Goal: Information Seeking & Learning: Check status

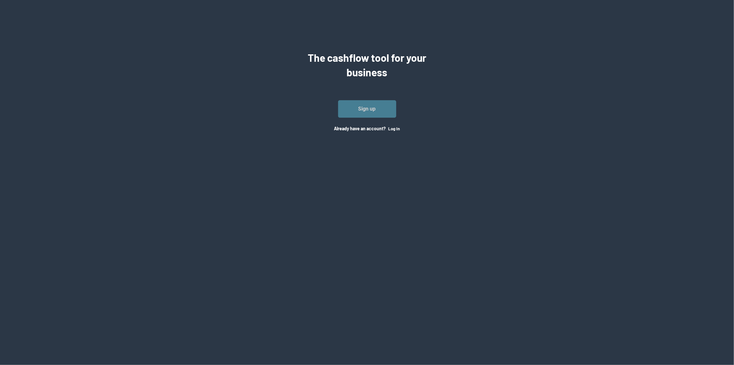
click at [389, 107] on link "Sign up" at bounding box center [367, 108] width 58 height 17
click at [389, 127] on button "Log In" at bounding box center [395, 128] width 12 height 5
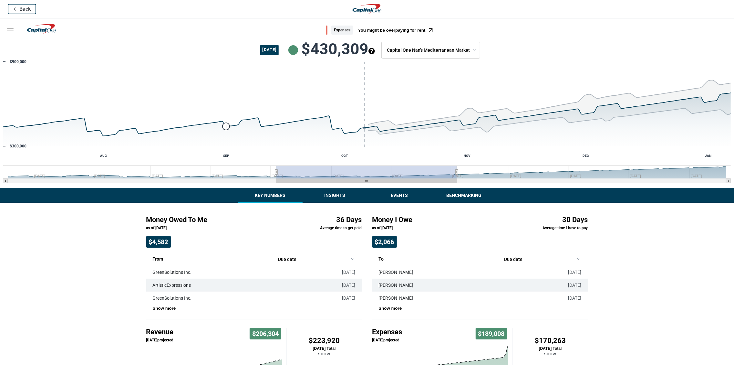
click at [330, 195] on button "Insights" at bounding box center [335, 195] width 65 height 15
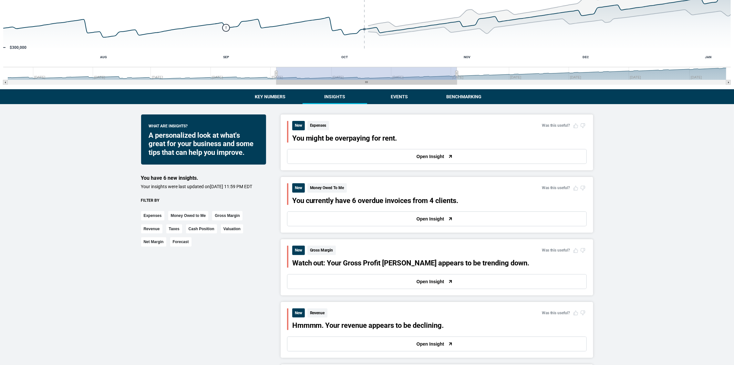
scroll to position [101, 0]
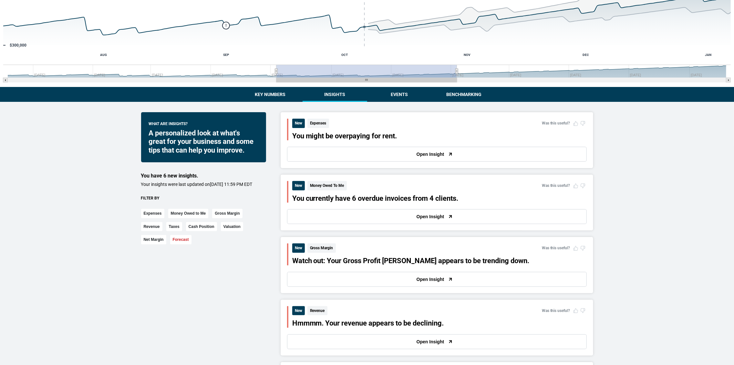
click at [178, 244] on button "Forecast" at bounding box center [180, 239] width 21 height 9
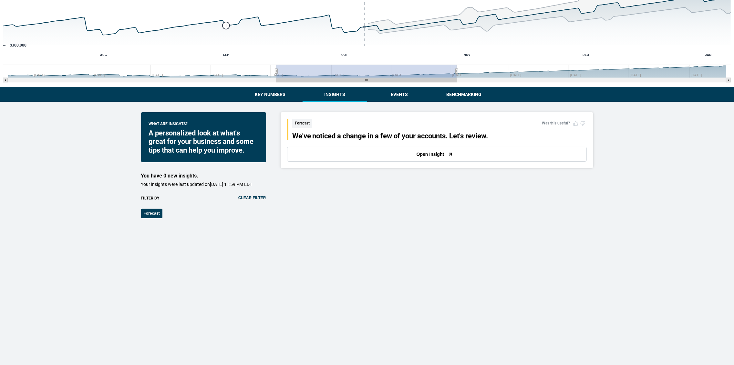
scroll to position [110, 0]
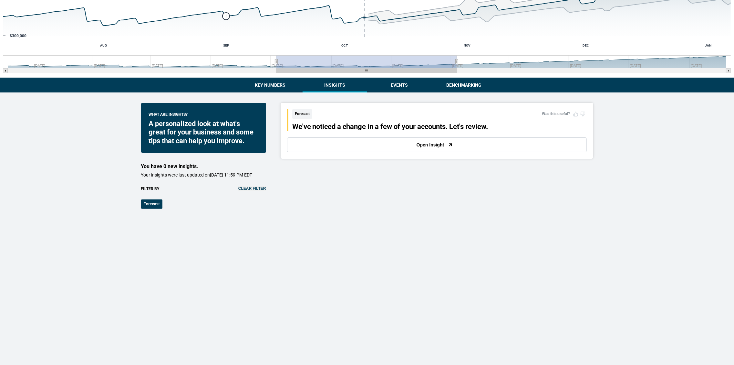
click at [434, 146] on button "Open Insight" at bounding box center [437, 144] width 300 height 15
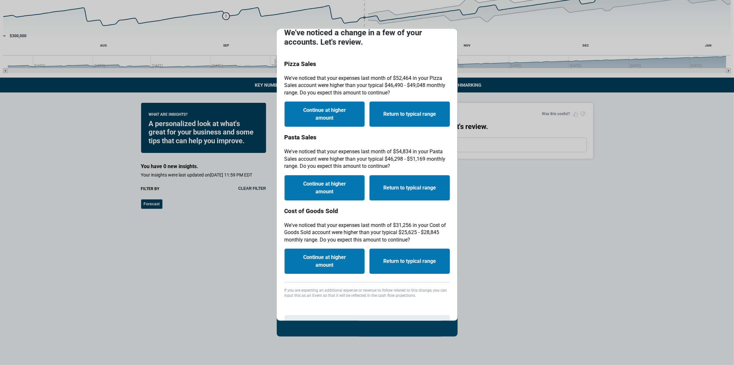
scroll to position [41, 0]
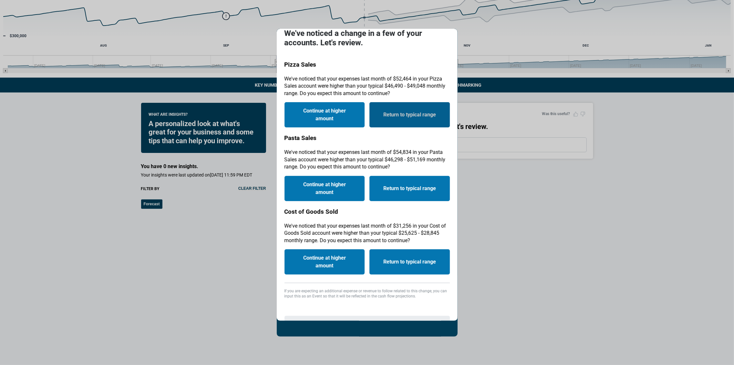
click at [400, 119] on button "Return to typical range" at bounding box center [410, 114] width 80 height 25
click at [404, 118] on button "Return to typical range" at bounding box center [410, 114] width 80 height 25
click at [415, 155] on p "We've noticed that your expenses last month of $54,834 in your Pasta Sales acco…" at bounding box center [367, 160] width 165 height 22
click at [404, 111] on button "Return to typical range" at bounding box center [410, 114] width 80 height 25
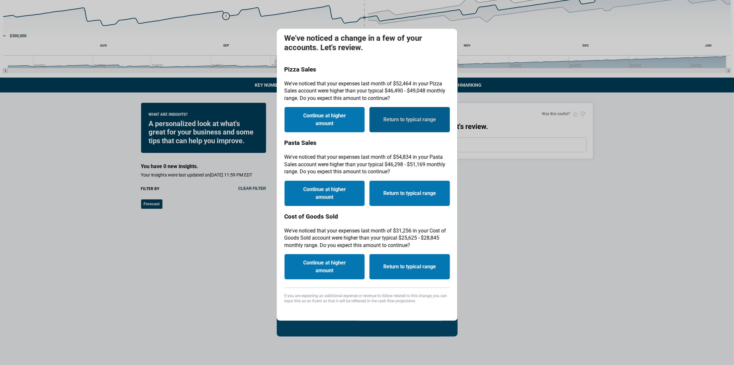
scroll to position [36, 0]
click at [407, 126] on button "Return to typical range" at bounding box center [410, 119] width 80 height 25
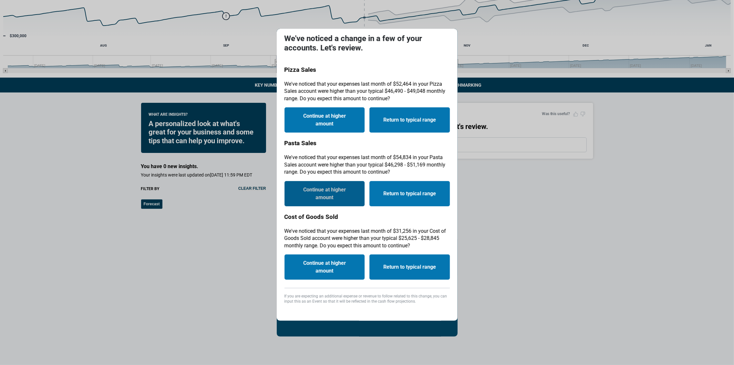
click at [334, 195] on button "Continue at higher amount" at bounding box center [325, 193] width 80 height 25
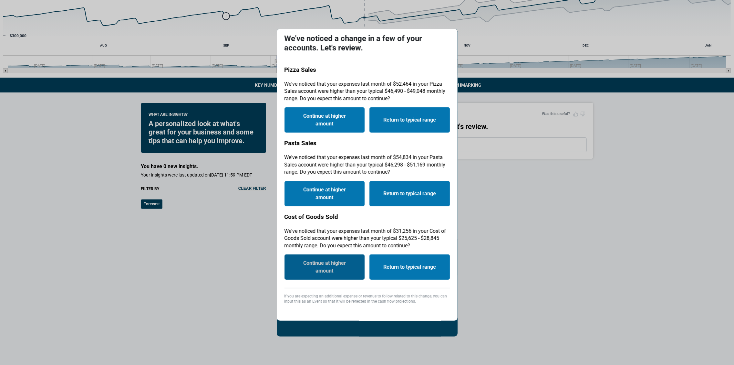
click at [332, 265] on button "Continue at higher amount" at bounding box center [325, 266] width 80 height 25
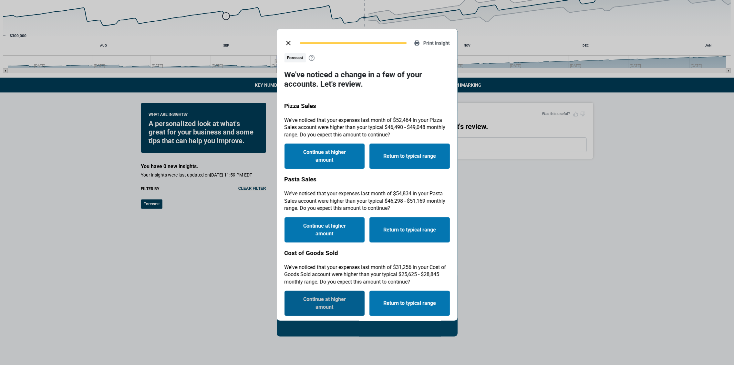
scroll to position [1, 0]
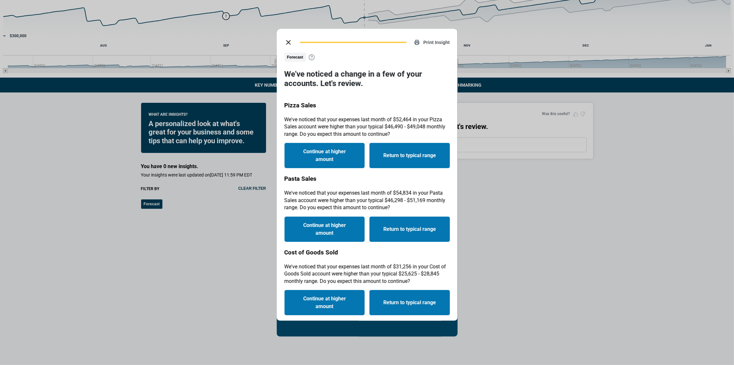
click at [288, 43] on icon "close dialog" at bounding box center [289, 42] width 8 height 8
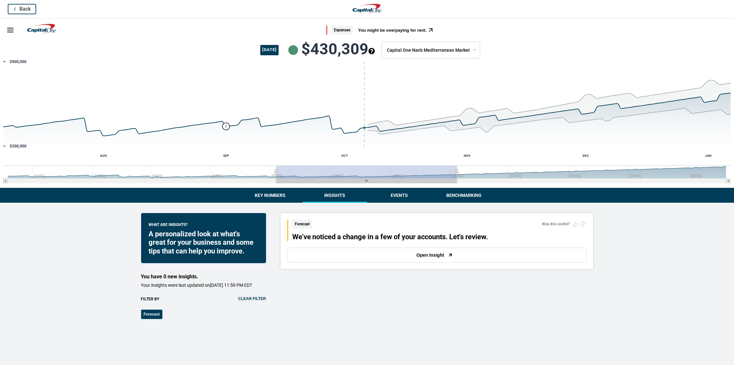
click at [395, 195] on button "Events" at bounding box center [399, 195] width 65 height 15
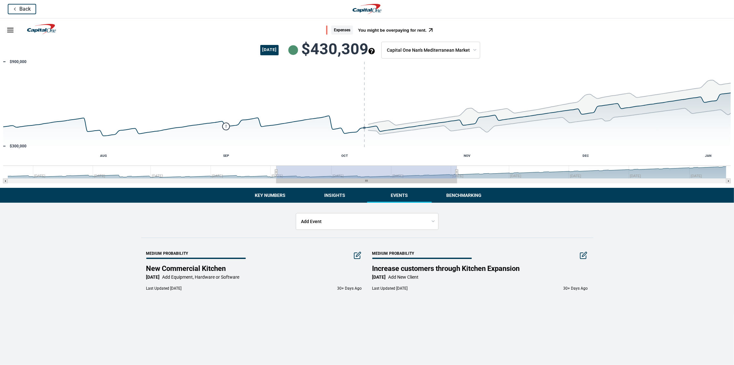
click at [264, 191] on button "Key Numbers" at bounding box center [270, 195] width 65 height 15
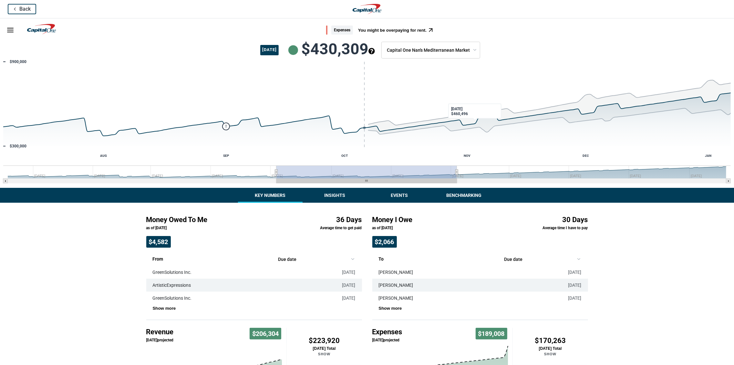
click at [400, 197] on button "Events" at bounding box center [399, 195] width 65 height 15
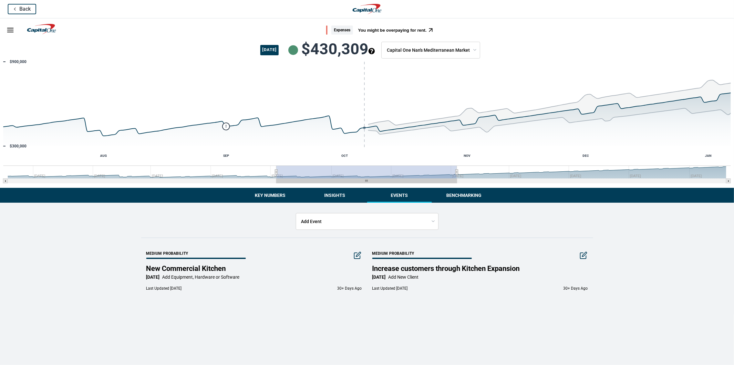
click at [320, 225] on body "Back Skip to main content Expenses You might be overpaying for rent. [DATE] $43…" at bounding box center [367, 157] width 734 height 314
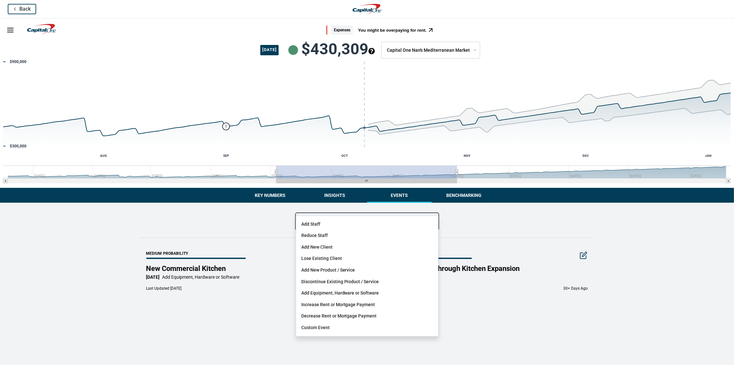
click at [261, 234] on html "Back Skip to main content Expenses You might be overpaying for rent. [DATE] $43…" at bounding box center [367, 157] width 734 height 314
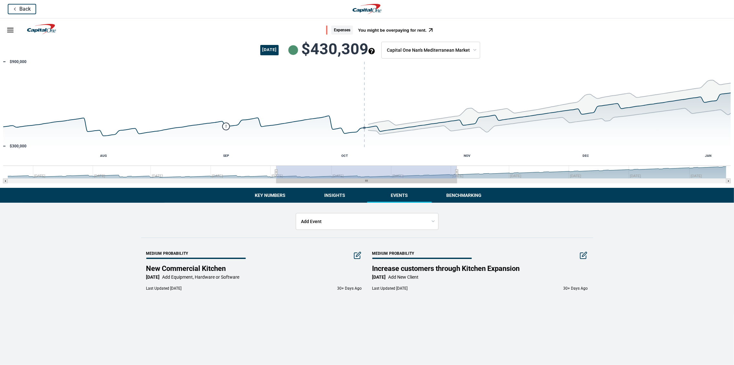
click at [316, 224] on body "Back Skip to main content Expenses You might be overpaying for rent. [DATE] $43…" at bounding box center [367, 157] width 734 height 314
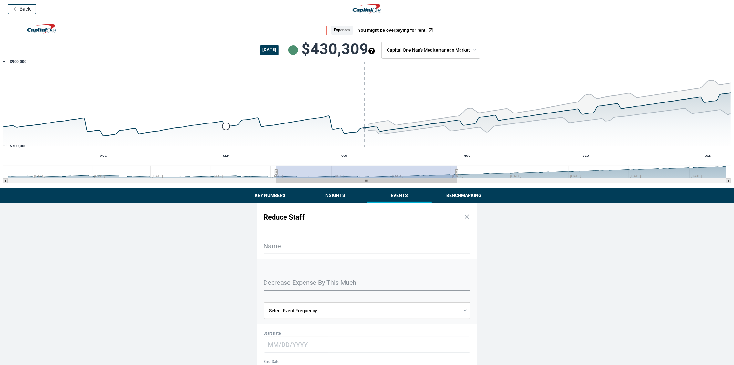
scroll to position [83, 0]
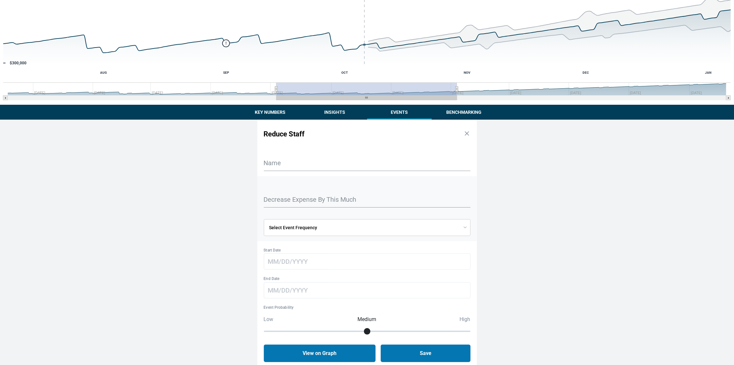
click at [306, 224] on body "Back Skip to main content Expenses You might be overpaying for rent. [DATE] $43…" at bounding box center [367, 142] width 734 height 450
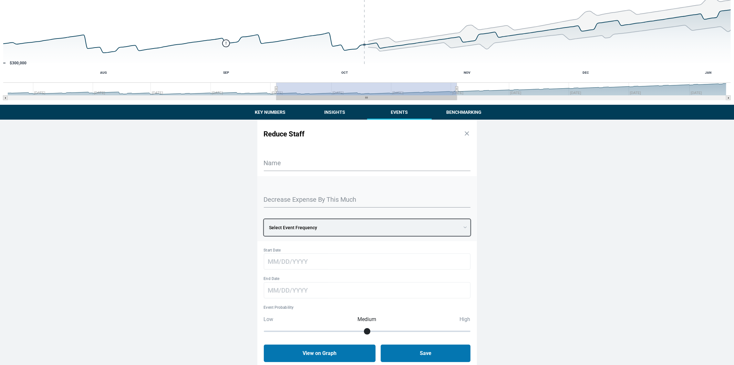
click at [303, 199] on html "Back Skip to main content Expenses You might be overpaying for rent. [DATE] $43…" at bounding box center [367, 142] width 734 height 450
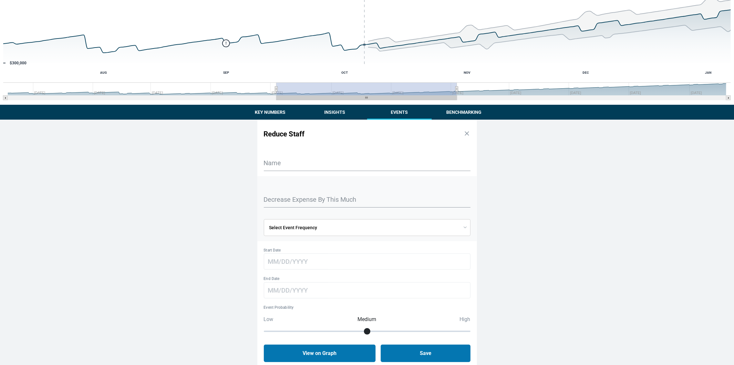
click at [289, 269] on div "Start Date End Date Event Probability Low Medium High View on Graph Save" at bounding box center [368, 304] width 220 height 116
click at [468, 131] on icon "button" at bounding box center [467, 133] width 7 height 7
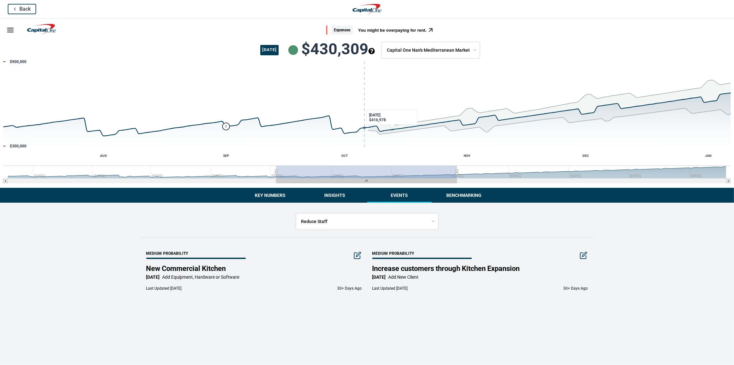
click at [388, 197] on button "Events" at bounding box center [399, 195] width 65 height 15
click at [364, 231] on div "Reduce Staff Medium Probability New Commercial Kitchen [DATE] Add Equipment, Ha…" at bounding box center [367, 259] width 465 height 112
click at [356, 222] on body "Back Skip to main content Expenses You might be overpaying for rent. [DATE] $43…" at bounding box center [367, 157] width 734 height 314
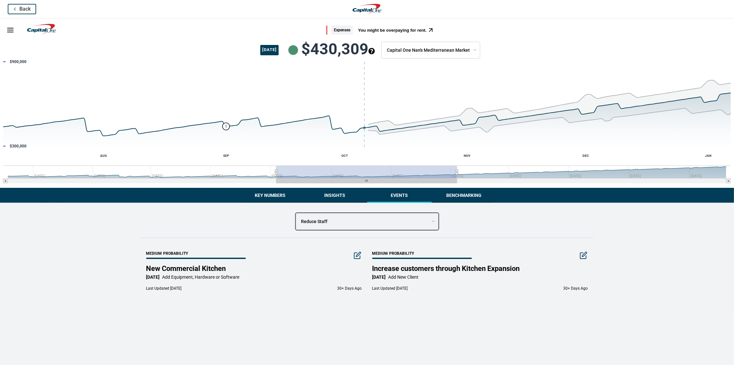
click at [342, 195] on html "Back Skip to main content Expenses You might be overpaying for rent. [DATE] $43…" at bounding box center [367, 157] width 734 height 314
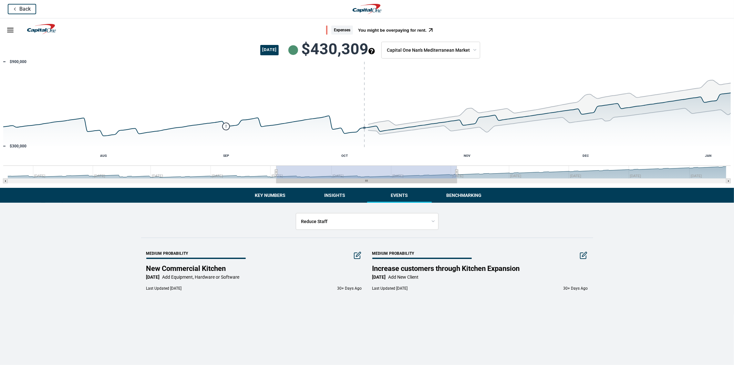
click at [339, 199] on button "Insights" at bounding box center [335, 195] width 65 height 15
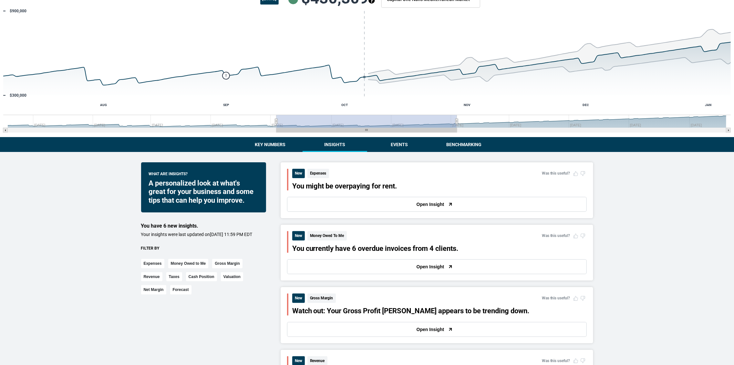
scroll to position [64, 0]
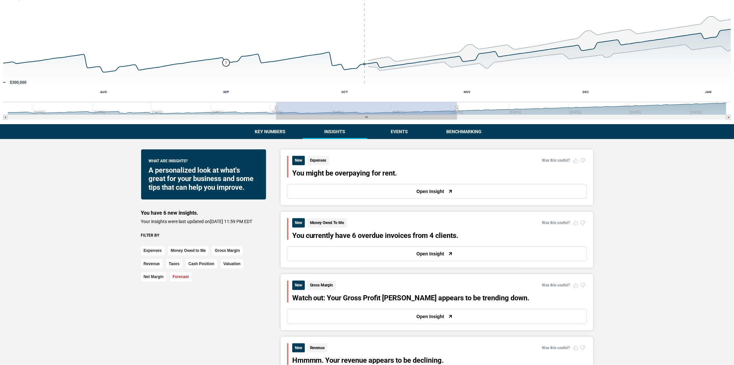
click at [184, 281] on button "Forecast" at bounding box center [180, 276] width 21 height 9
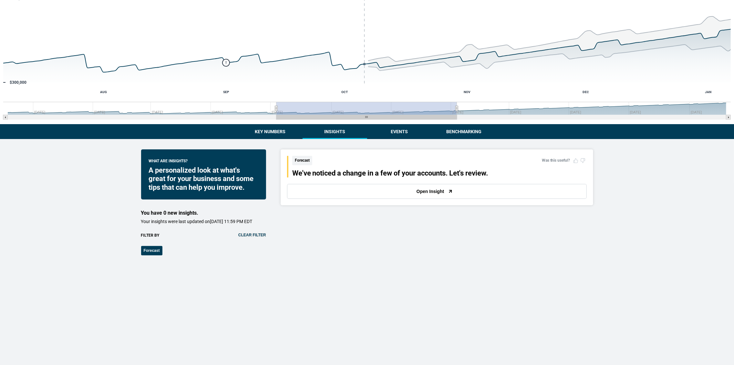
click at [373, 189] on button "Open Insight" at bounding box center [437, 191] width 300 height 15
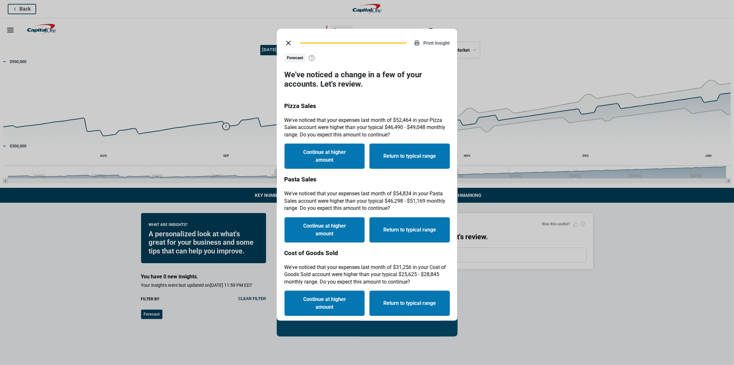
click at [312, 59] on icon at bounding box center [312, 58] width 6 height 6
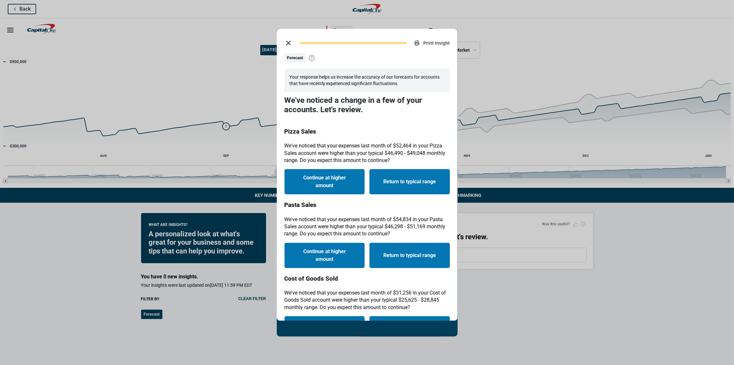
click at [312, 58] on icon at bounding box center [312, 58] width 6 height 6
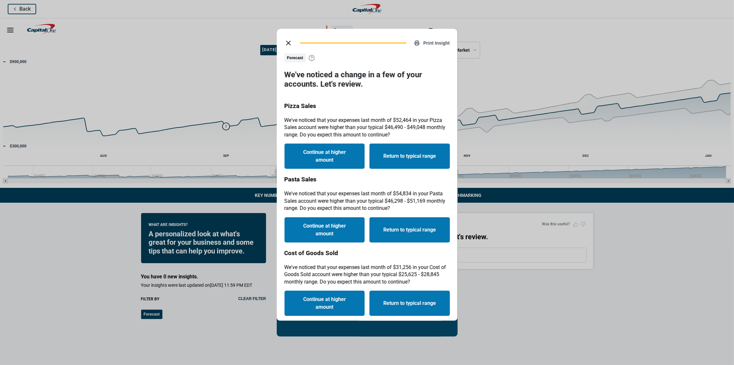
click at [309, 55] on icon at bounding box center [312, 58] width 6 height 6
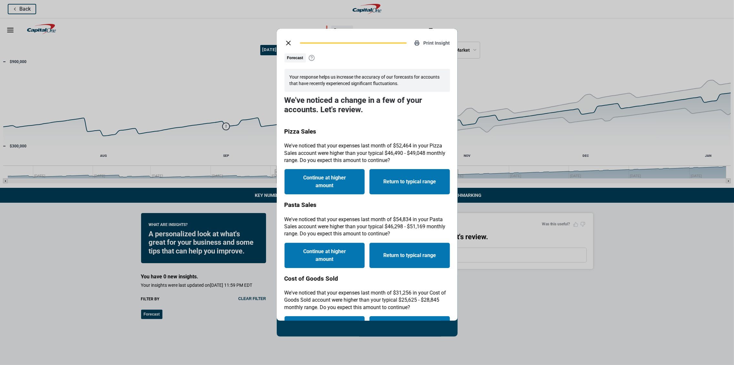
click at [291, 44] on icon "close dialog" at bounding box center [289, 43] width 8 height 8
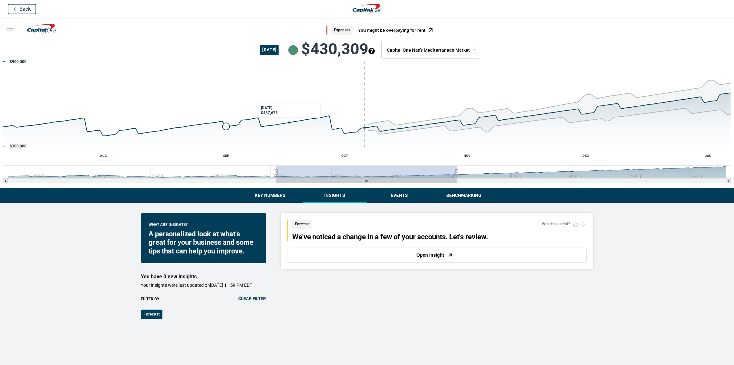
scroll to position [3, 0]
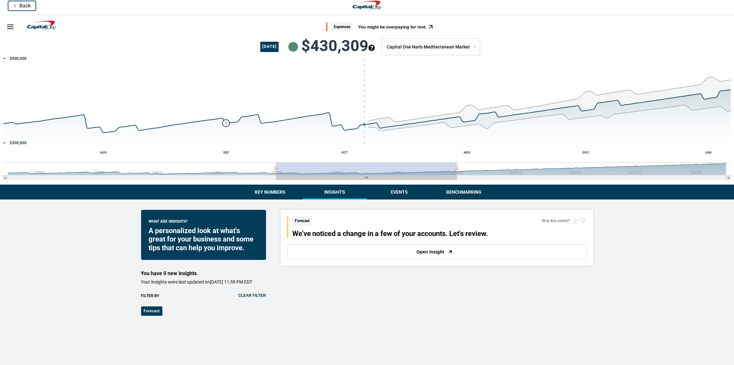
click at [396, 194] on button "Events" at bounding box center [399, 192] width 65 height 15
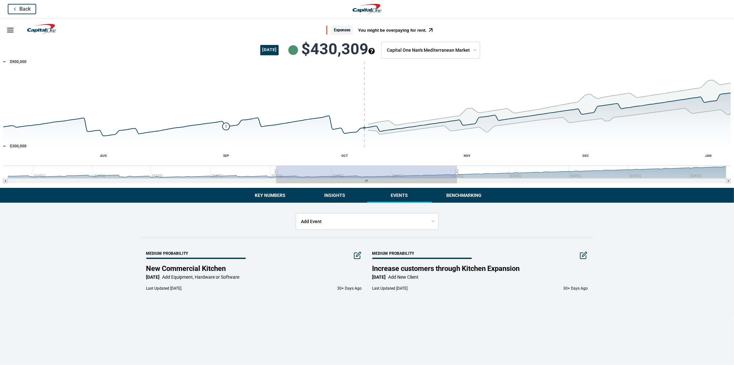
click at [281, 198] on button "Key Numbers" at bounding box center [270, 195] width 65 height 15
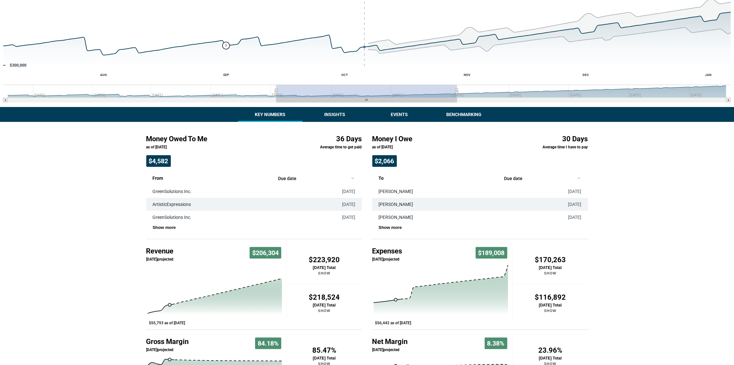
scroll to position [135, 0]
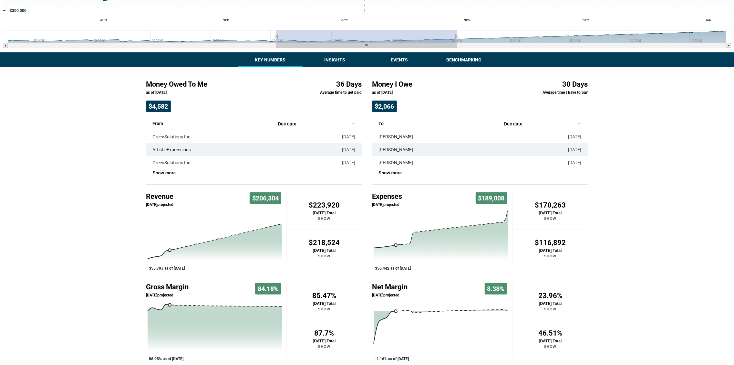
click at [408, 309] on rect "Interactive chart" at bounding box center [443, 330] width 140 height 65
click at [327, 61] on div "Expenses You might be overpaying for rent. [DATE] $430,309 Company Capital One …" at bounding box center [367, 124] width 734 height 482
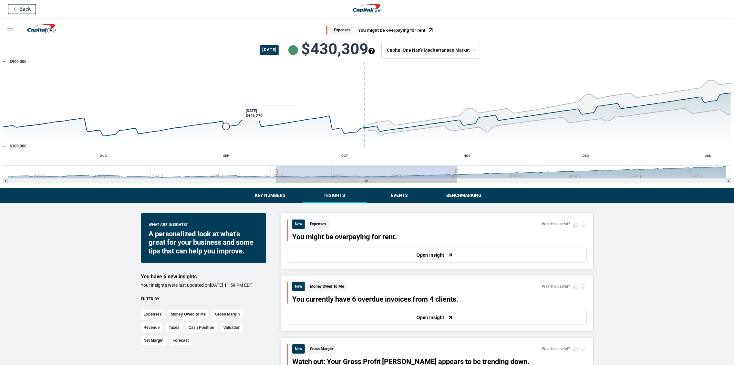
scroll to position [115, 0]
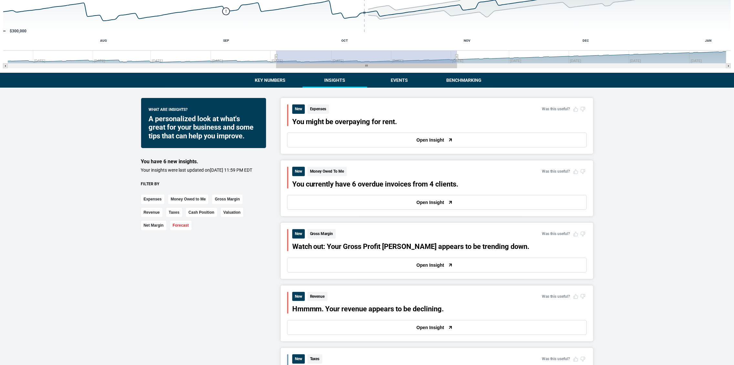
click at [181, 230] on button "Forecast" at bounding box center [180, 225] width 21 height 9
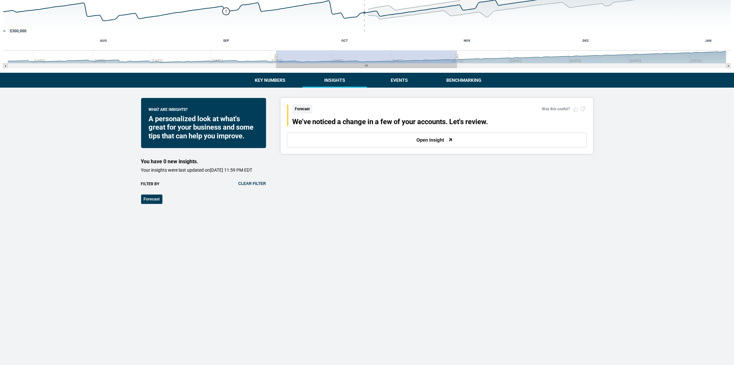
click at [388, 145] on button "Open Insight" at bounding box center [437, 139] width 300 height 15
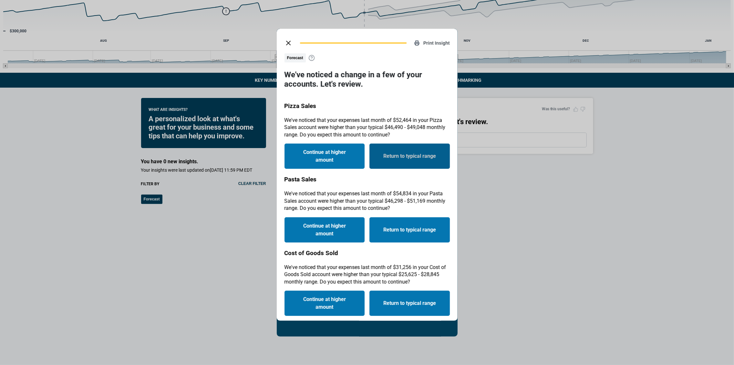
click at [405, 166] on button "Return to typical range" at bounding box center [410, 155] width 80 height 25
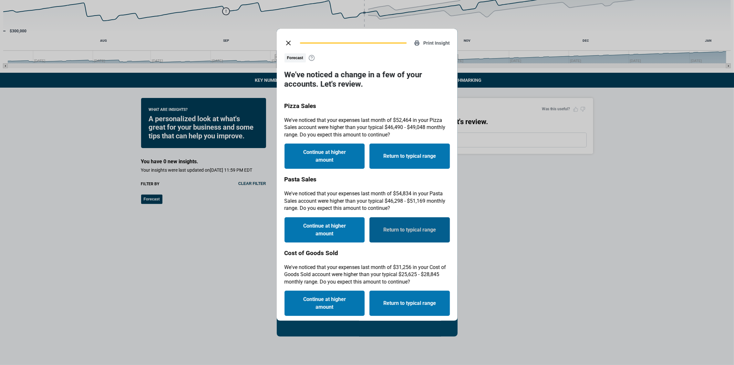
click at [409, 225] on button "Return to typical range" at bounding box center [410, 229] width 80 height 25
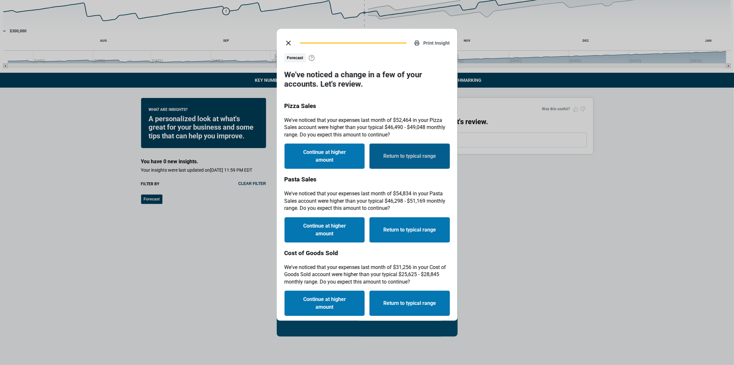
click at [406, 152] on button "Return to typical range" at bounding box center [410, 155] width 80 height 25
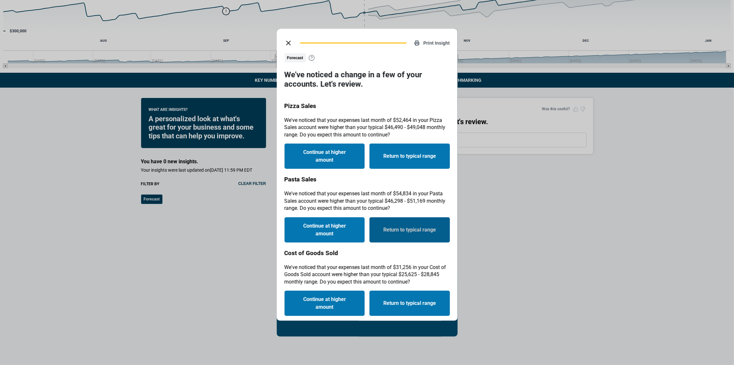
click at [405, 227] on button "Return to typical range" at bounding box center [410, 229] width 80 height 25
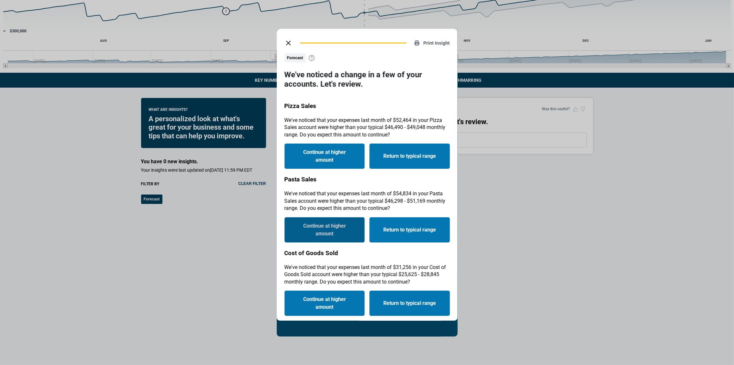
click at [354, 225] on button "Continue at higher amount" at bounding box center [325, 229] width 80 height 25
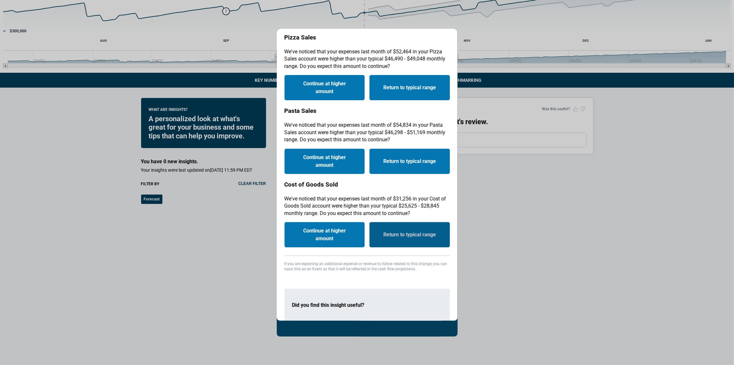
click at [391, 242] on button "Return to typical range" at bounding box center [410, 234] width 80 height 25
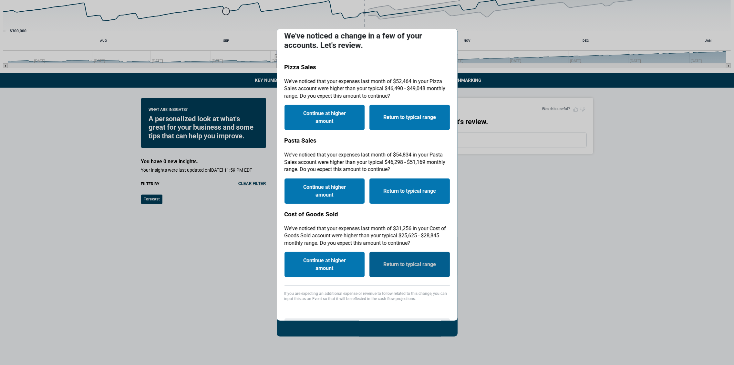
scroll to position [0, 0]
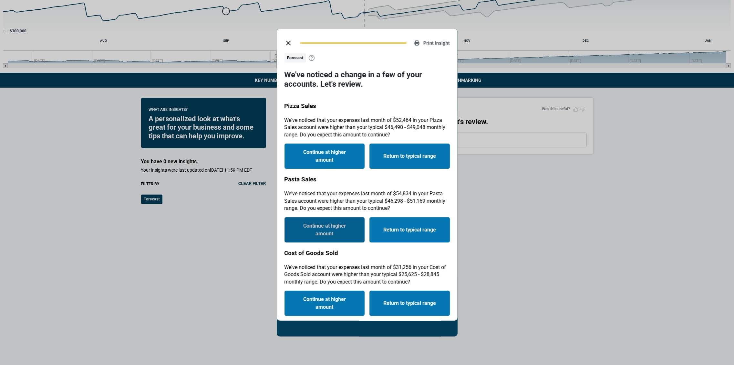
click at [346, 237] on button "Continue at higher amount" at bounding box center [325, 229] width 80 height 25
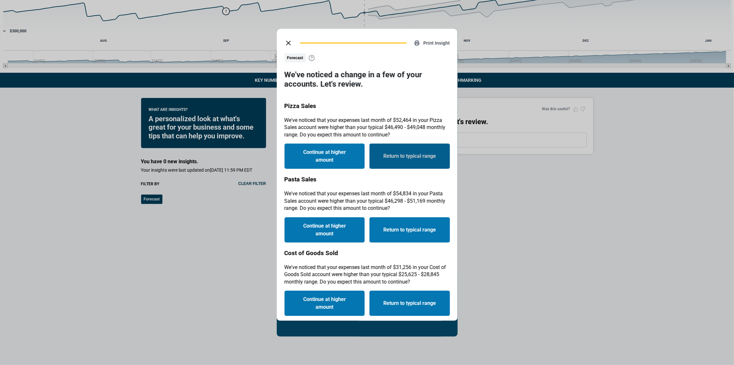
click at [392, 168] on button "Return to typical range" at bounding box center [410, 155] width 80 height 25
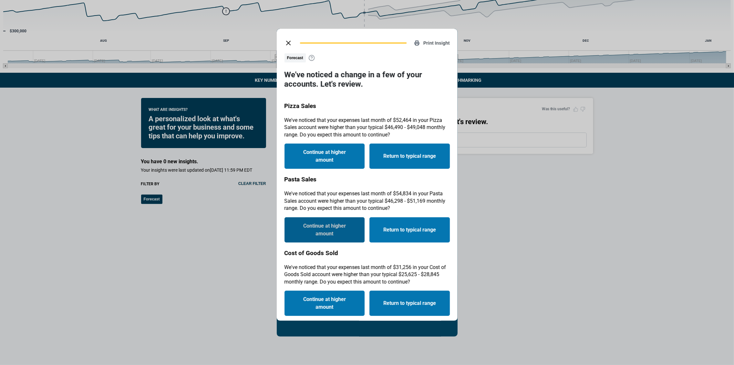
click at [339, 224] on button "Continue at higher amount" at bounding box center [325, 229] width 80 height 25
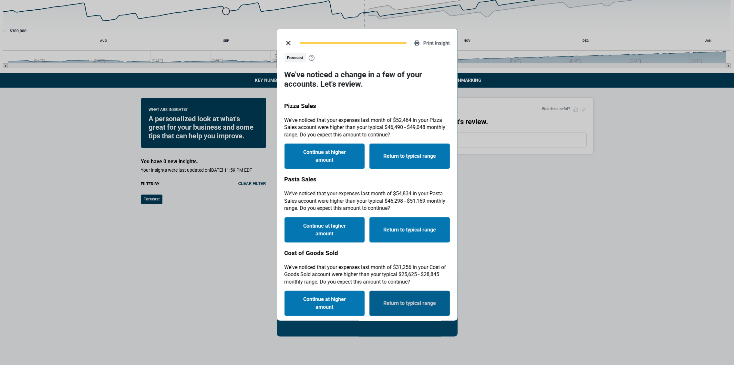
click at [380, 294] on button "Return to typical range" at bounding box center [410, 302] width 80 height 25
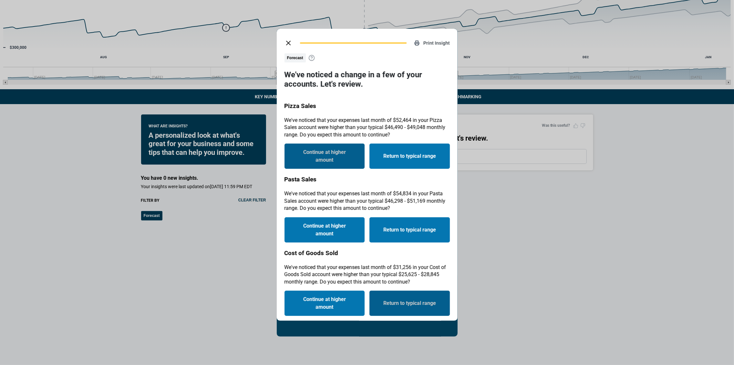
scroll to position [95, 0]
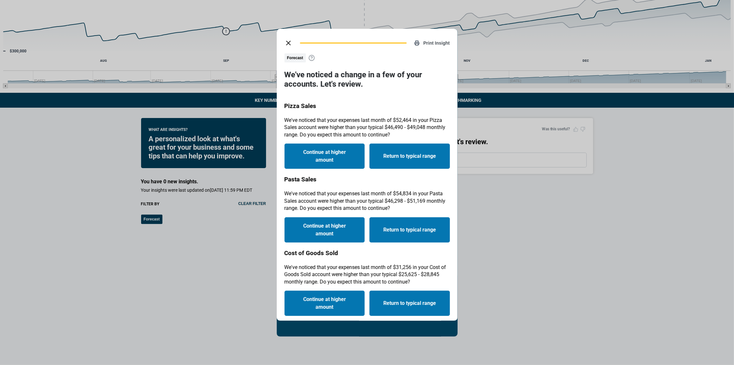
click at [286, 45] on icon "close dialog" at bounding box center [289, 43] width 8 height 8
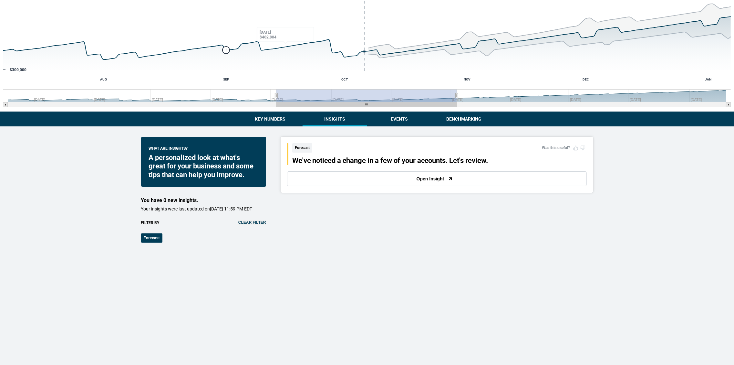
scroll to position [77, 0]
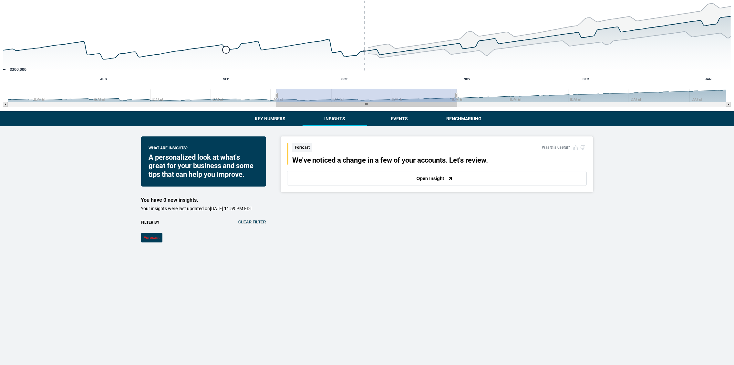
click at [158, 242] on button "Forecast" at bounding box center [151, 237] width 21 height 9
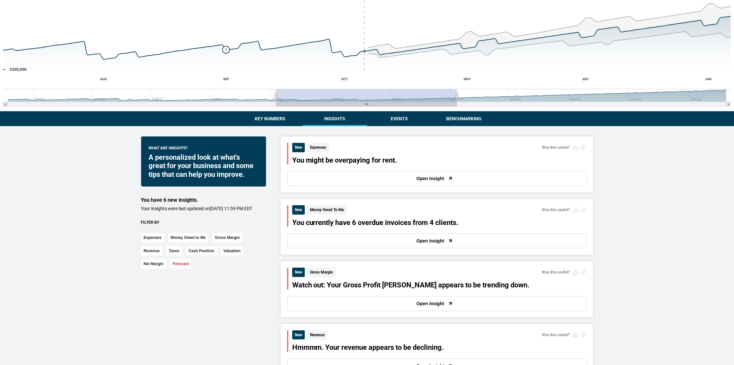
click at [180, 269] on button "Forecast" at bounding box center [180, 263] width 21 height 9
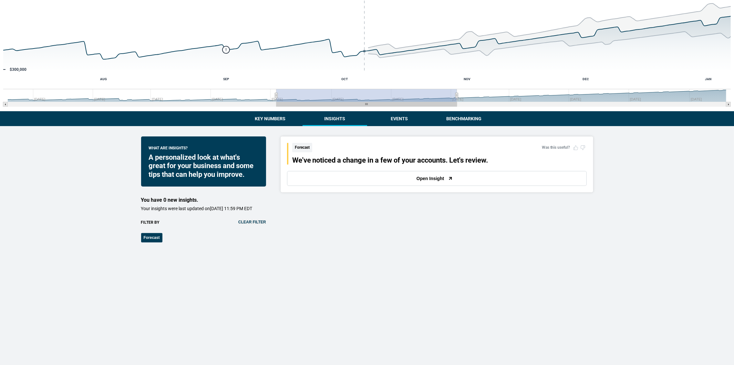
click at [298, 180] on button "Open Insight" at bounding box center [437, 178] width 300 height 15
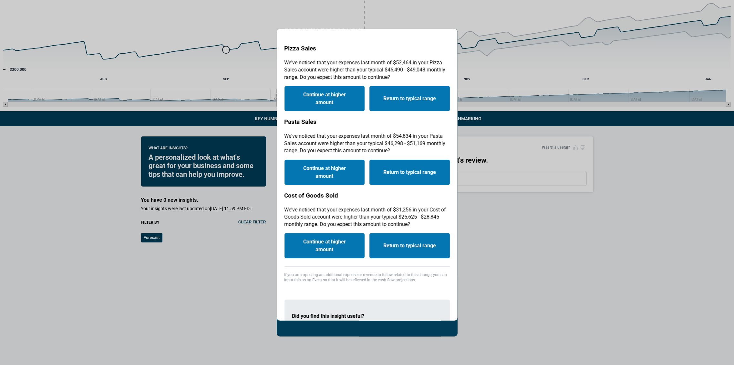
scroll to position [48, 0]
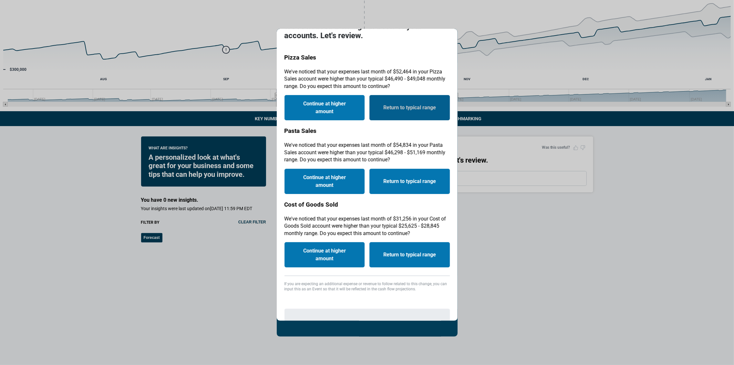
click at [392, 110] on button "Return to typical range" at bounding box center [410, 107] width 80 height 25
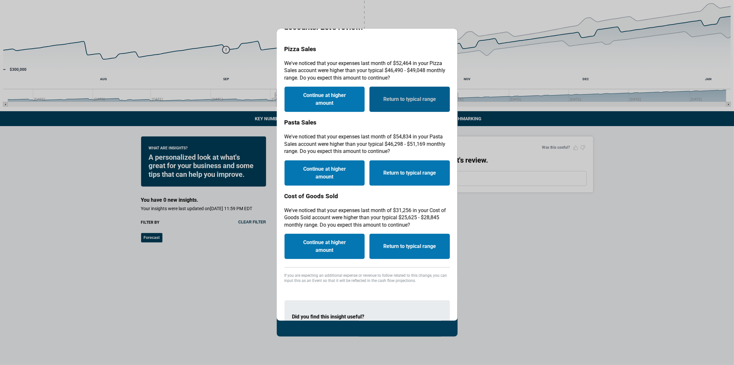
scroll to position [0, 0]
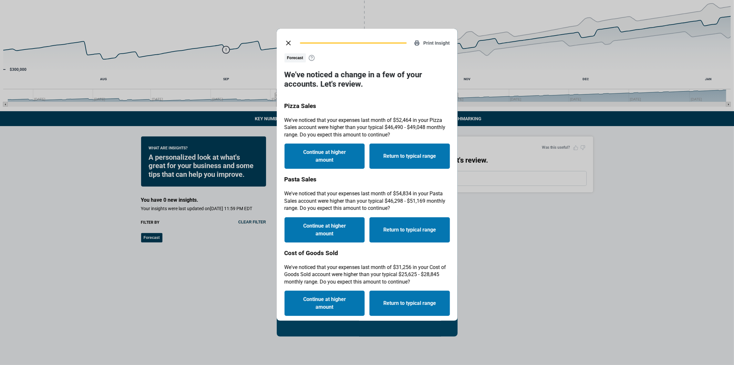
click at [287, 41] on icon "close dialog" at bounding box center [289, 43] width 8 height 8
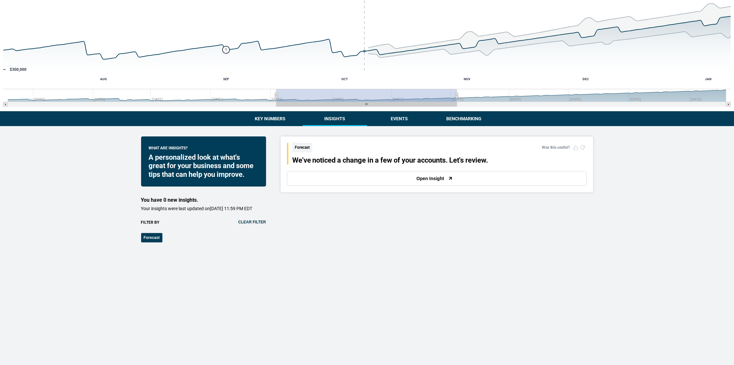
click at [273, 111] on div "Expenses You might be overpaying for rent. [DATE] $430,309 Company Capital One …" at bounding box center [367, 201] width 734 height 519
